Goal: Task Accomplishment & Management: Manage account settings

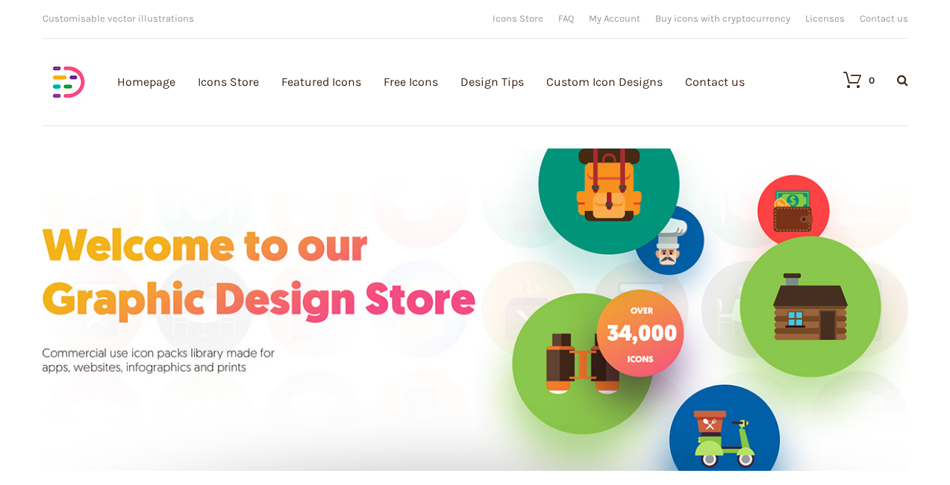
click at [616, 10] on div "Icons Store FAQ My Account Buy icons with cryptocurrency Licenses Contact us" at bounding box center [700, 18] width 416 height 23
click at [616, 19] on link "My Account" at bounding box center [614, 18] width 51 height 10
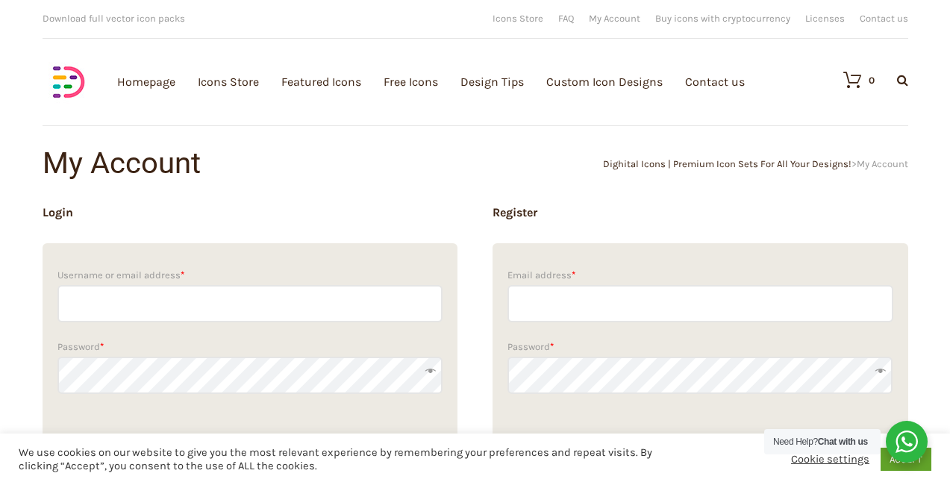
click at [186, 300] on input "Username or email address *" at bounding box center [250, 303] width 386 height 37
type input "head@fabros-team.com"
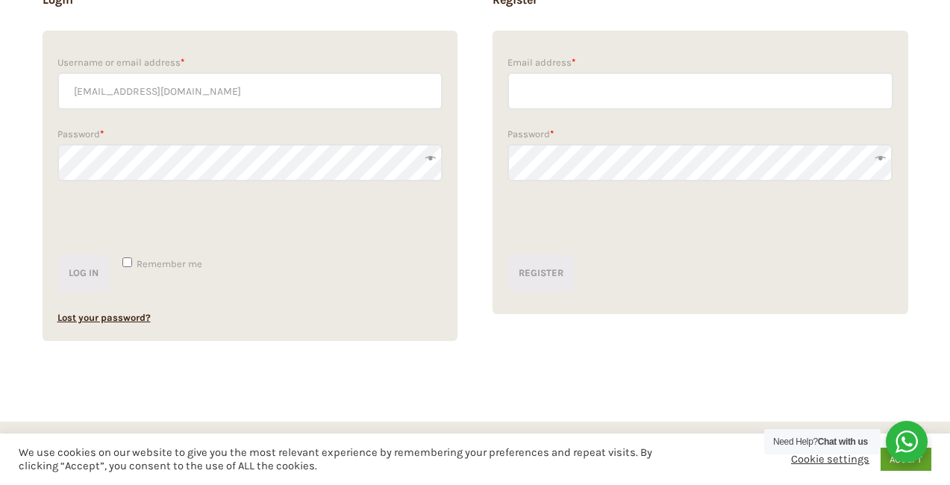
scroll to position [207, 0]
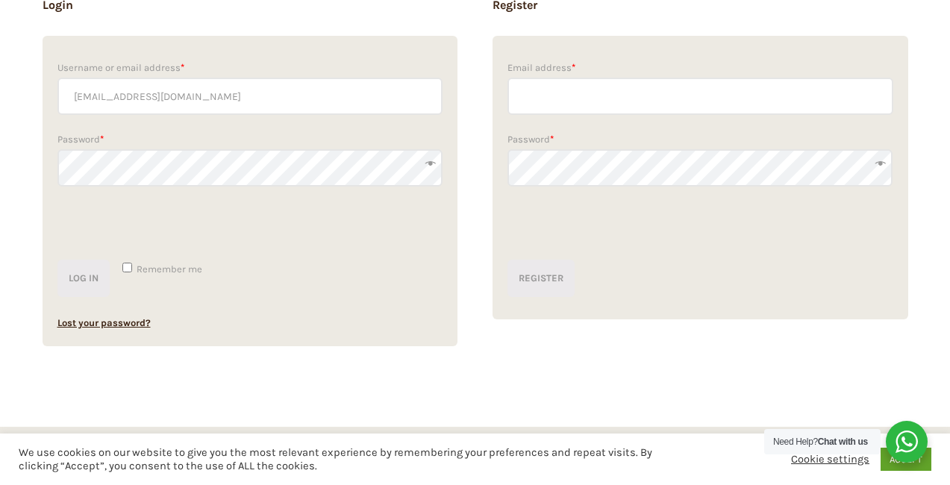
click at [328, 241] on div "0cAFcWeA71fQSg_P1g86zcTbbCq1wpakvjfAxPX-PNLvk2KbK3Fvsi2AvAgEpXOybd2fZJHHFWXS4K0…" at bounding box center [250, 223] width 386 height 58
click at [57, 260] on button "Log in" at bounding box center [83, 278] width 52 height 37
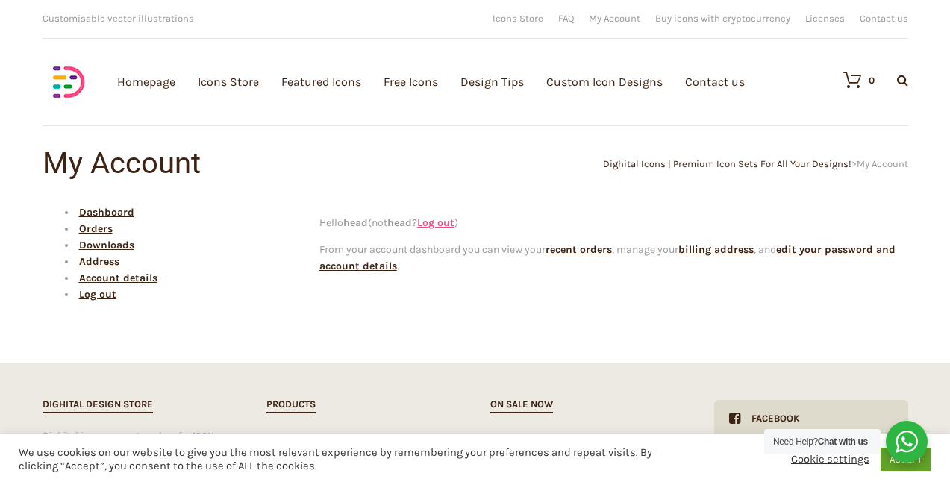
click at [451, 226] on link "Log out" at bounding box center [435, 222] width 37 height 13
